Goal: Task Accomplishment & Management: Use online tool/utility

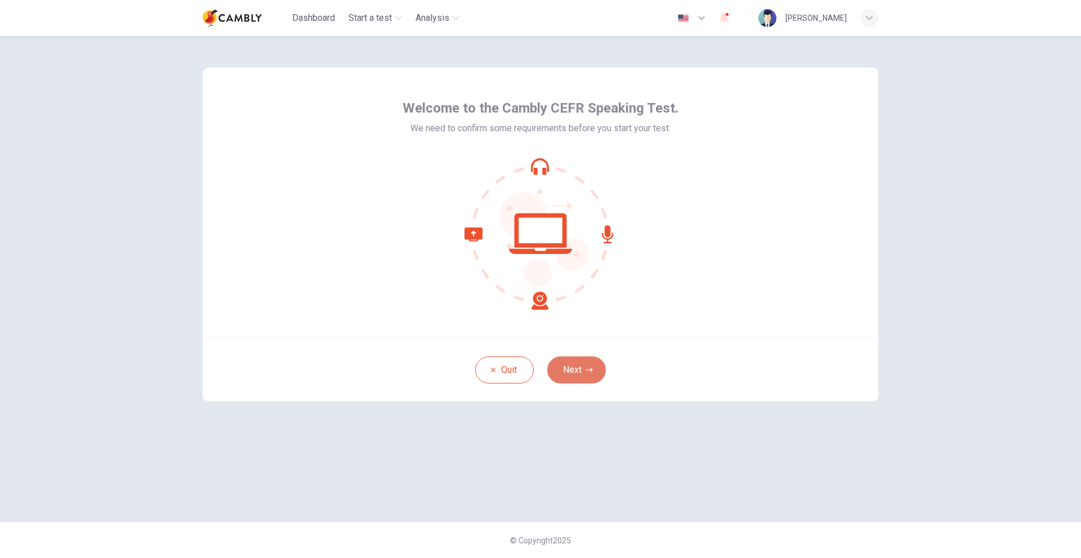
click at [568, 370] on button "Next" at bounding box center [576, 369] width 59 height 27
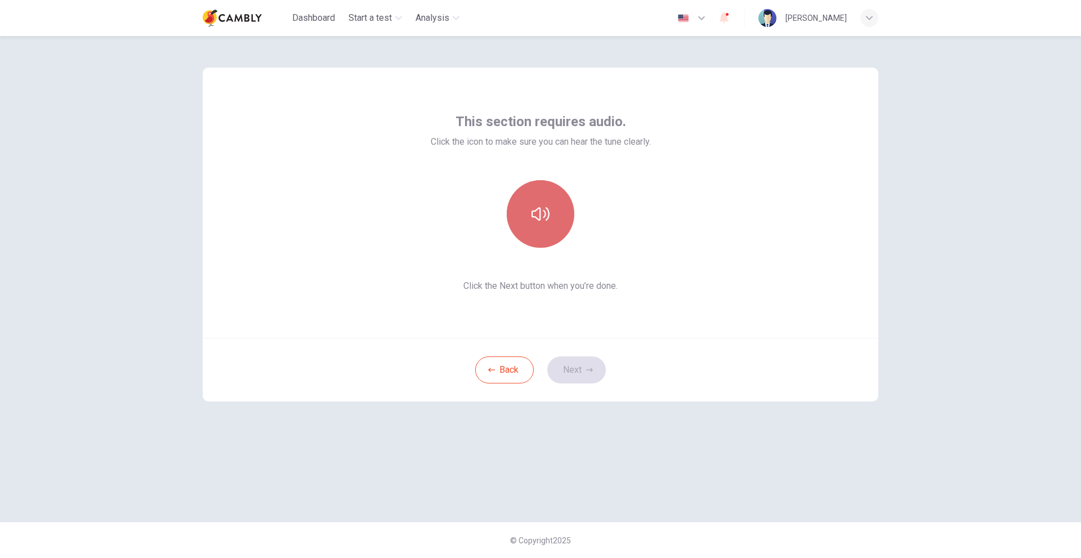
click at [552, 214] on button "button" at bounding box center [541, 214] width 68 height 68
drag, startPoint x: 768, startPoint y: 415, endPoint x: 753, endPoint y: 415, distance: 15.2
click at [768, 415] on div "This section requires audio. Click the icon to make sure you can hear the tune …" at bounding box center [541, 279] width 712 height 486
click at [589, 376] on button "Next" at bounding box center [576, 369] width 59 height 27
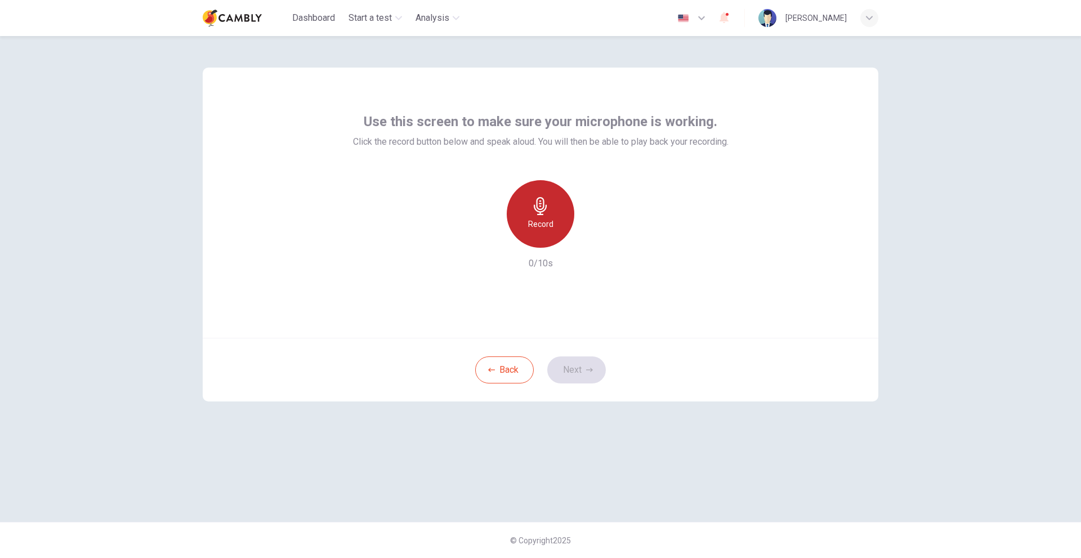
click at [544, 240] on div "Record" at bounding box center [541, 214] width 68 height 68
click at [544, 233] on div "Stop" at bounding box center [541, 214] width 68 height 68
click at [596, 235] on icon "button" at bounding box center [592, 238] width 11 height 11
click at [584, 365] on button "Next" at bounding box center [576, 369] width 59 height 27
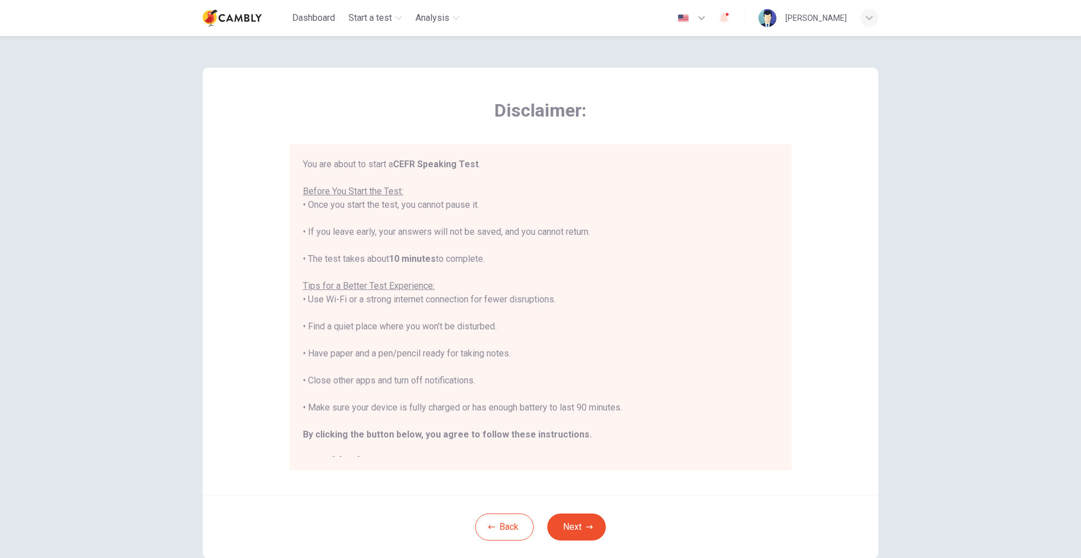
scroll to position [33, 0]
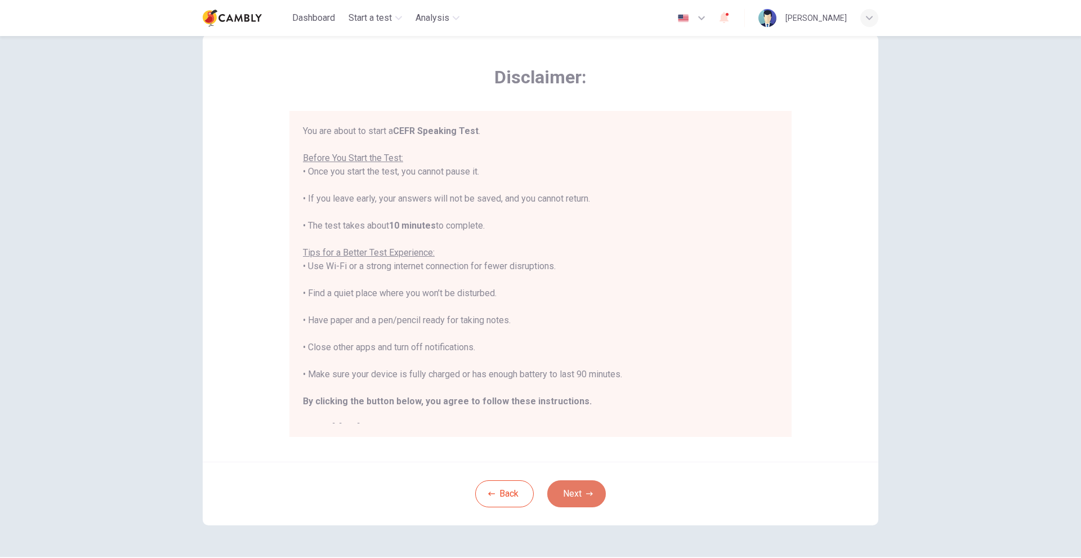
click at [586, 493] on icon "button" at bounding box center [589, 493] width 7 height 7
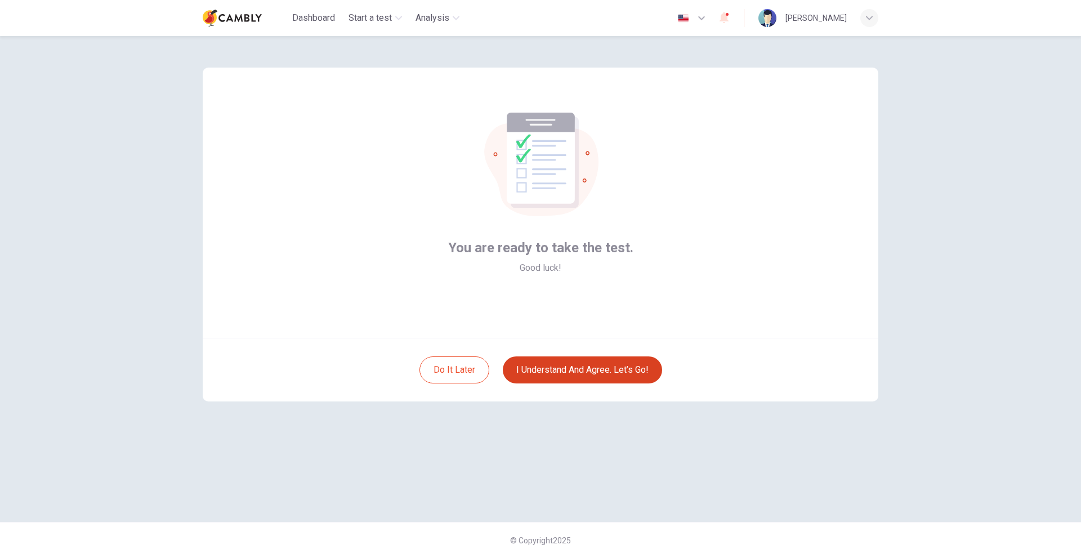
scroll to position [0, 0]
click at [565, 372] on button "I understand and agree. Let’s go!" at bounding box center [582, 369] width 159 height 27
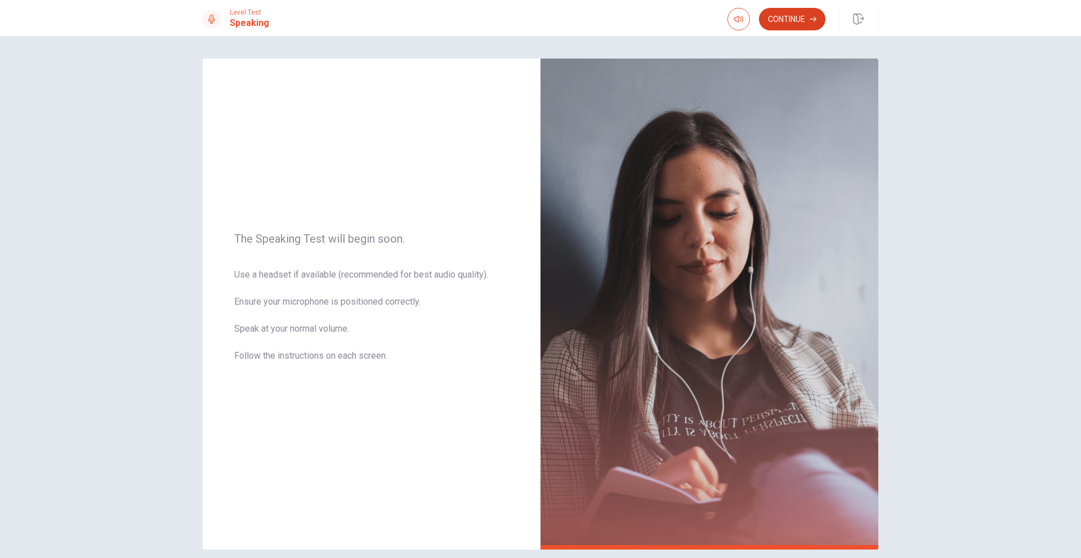
click at [777, 17] on button "Continue" at bounding box center [792, 19] width 66 height 23
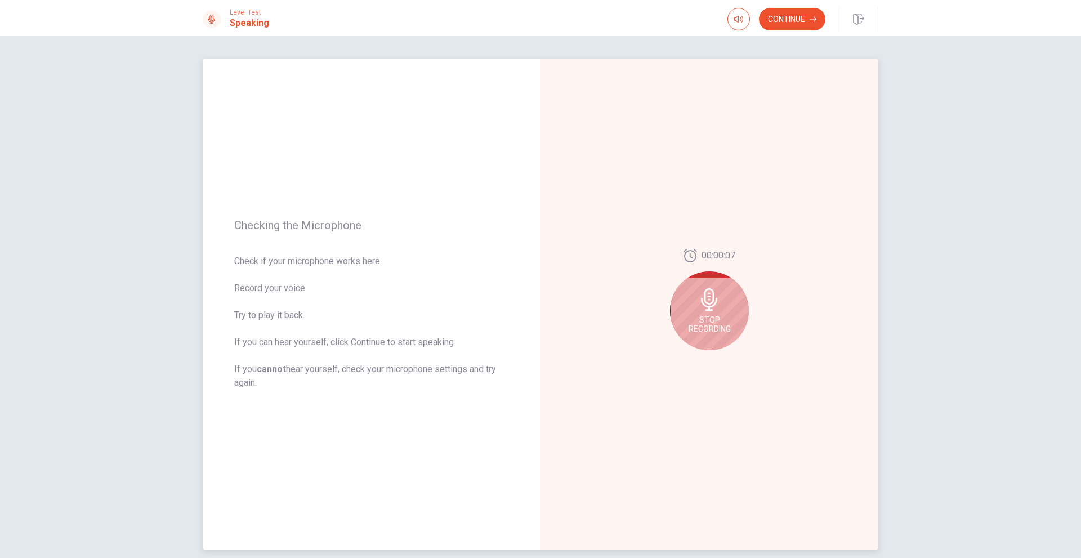
click at [698, 320] on span "Stop Recording" at bounding box center [710, 324] width 42 height 18
click at [722, 355] on button "Play Audio" at bounding box center [722, 359] width 16 height 16
click at [786, 28] on button "Continue" at bounding box center [792, 19] width 66 height 23
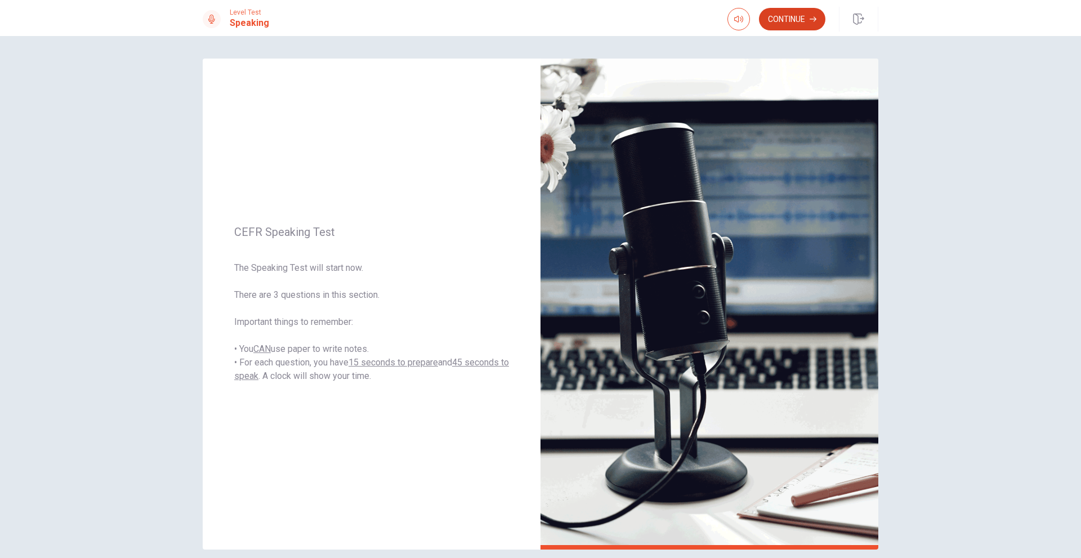
click at [792, 20] on button "Continue" at bounding box center [792, 19] width 66 height 23
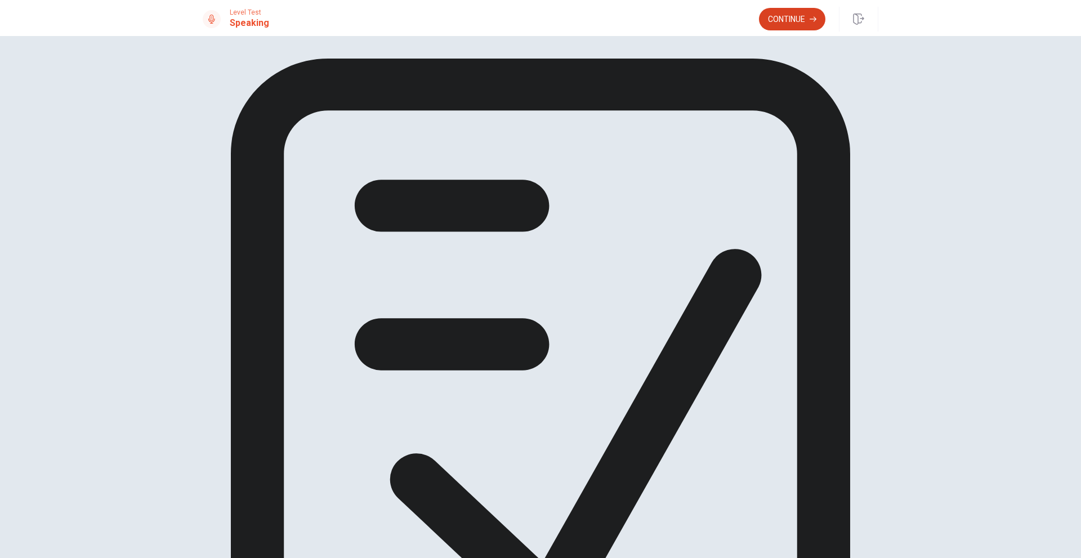
click at [781, 23] on button "Continue" at bounding box center [792, 19] width 66 height 23
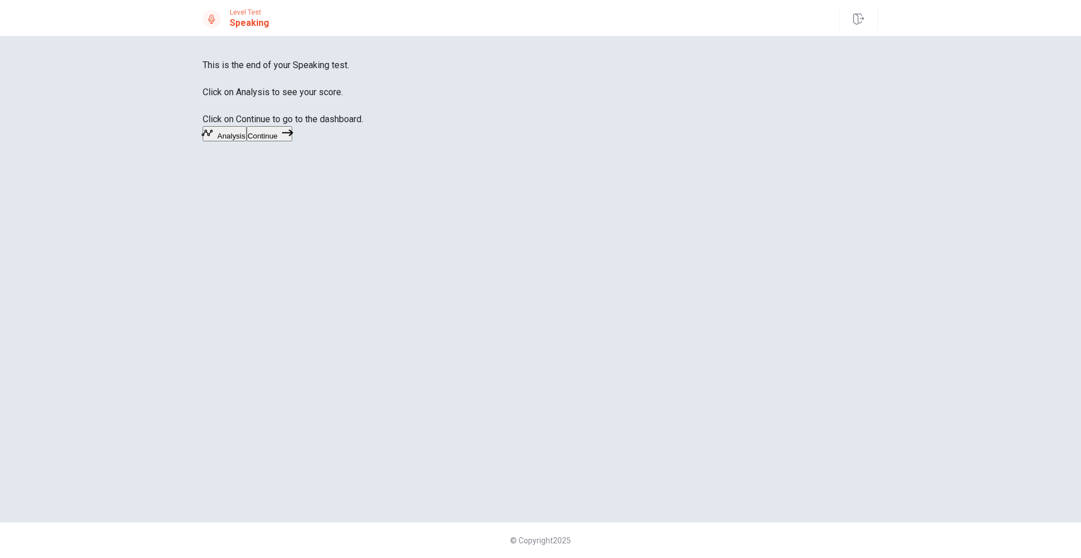
click at [292, 141] on button "Continue" at bounding box center [270, 133] width 46 height 15
